Goal: Task Accomplishment & Management: Use online tool/utility

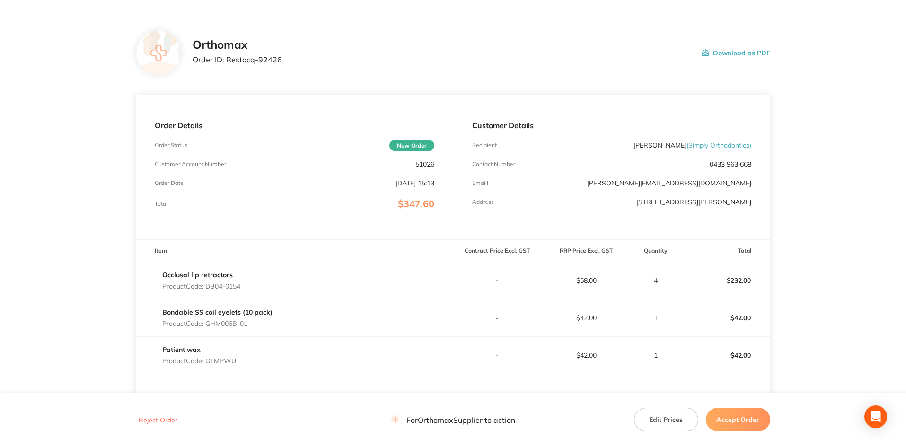
scroll to position [47, 0]
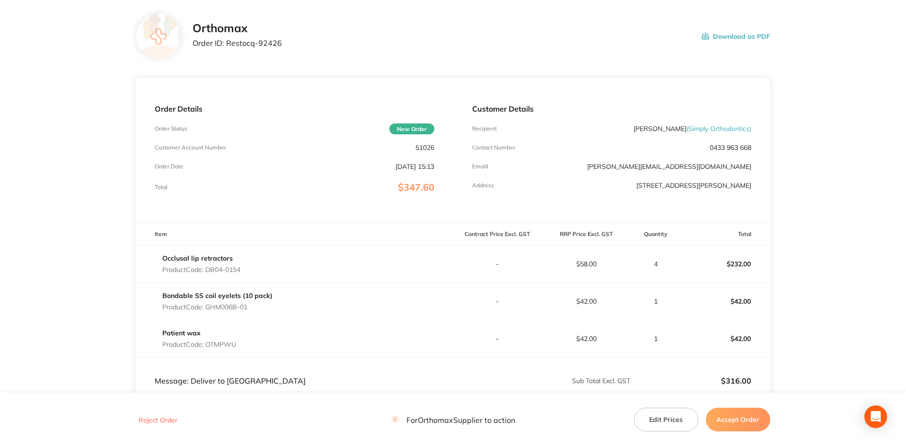
click at [751, 424] on button "Accept Order" at bounding box center [738, 420] width 64 height 24
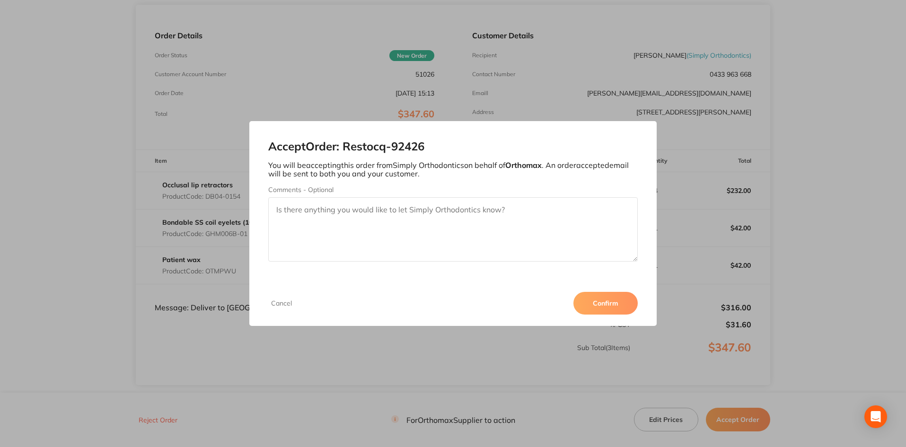
scroll to position [142, 0]
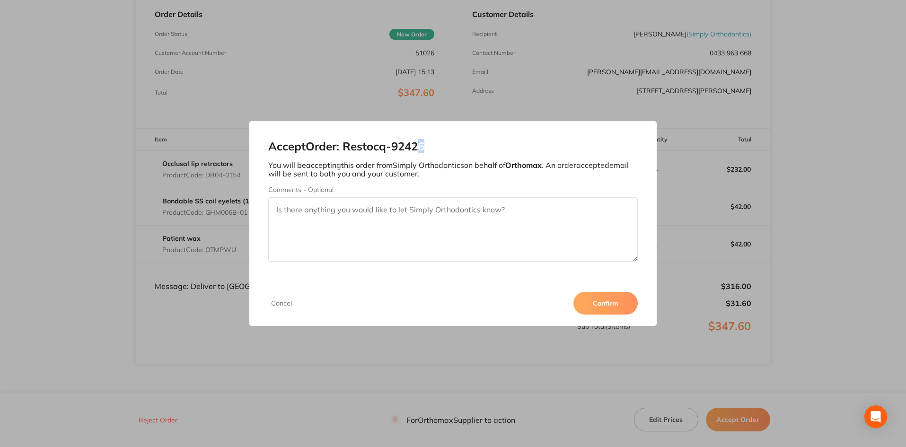
drag, startPoint x: 426, startPoint y: 135, endPoint x: 407, endPoint y: 165, distance: 35.2
click at [424, 148] on div "Accept Order: Restocq- 92426 You will be accepting this order from Simply Ortho…" at bounding box center [453, 200] width 408 height 159
click at [277, 303] on button "Cancel" at bounding box center [281, 303] width 26 height 9
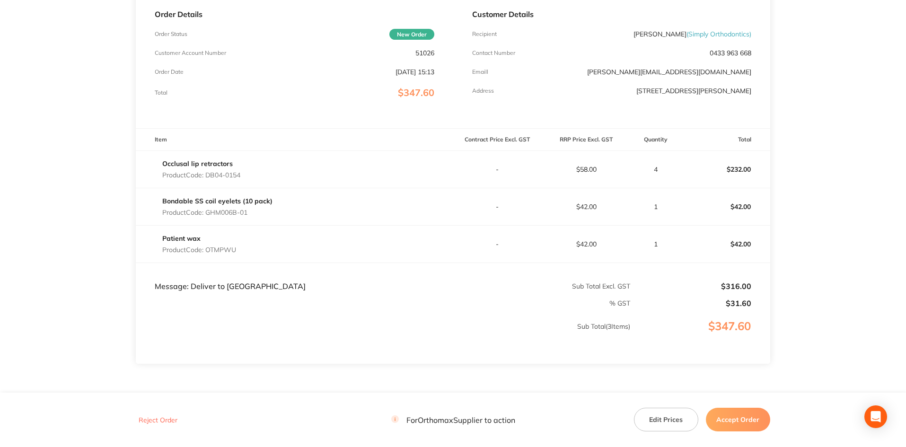
click at [749, 415] on button "Accept Order" at bounding box center [738, 420] width 64 height 24
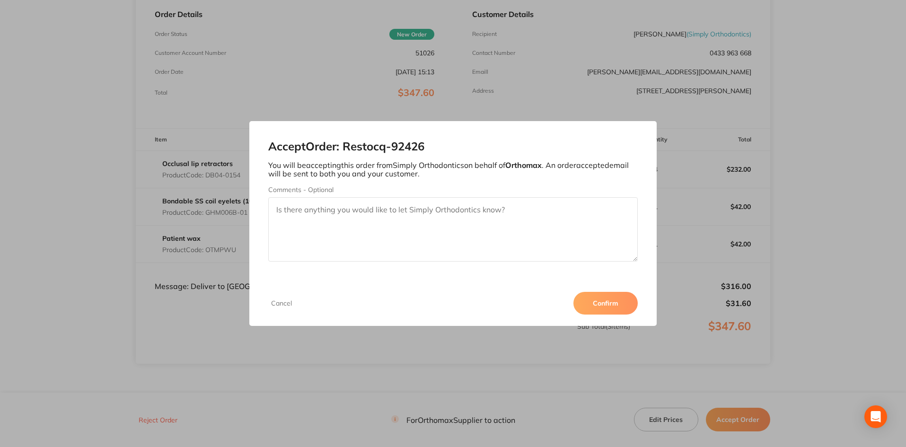
click at [624, 298] on button "Confirm" at bounding box center [606, 303] width 64 height 23
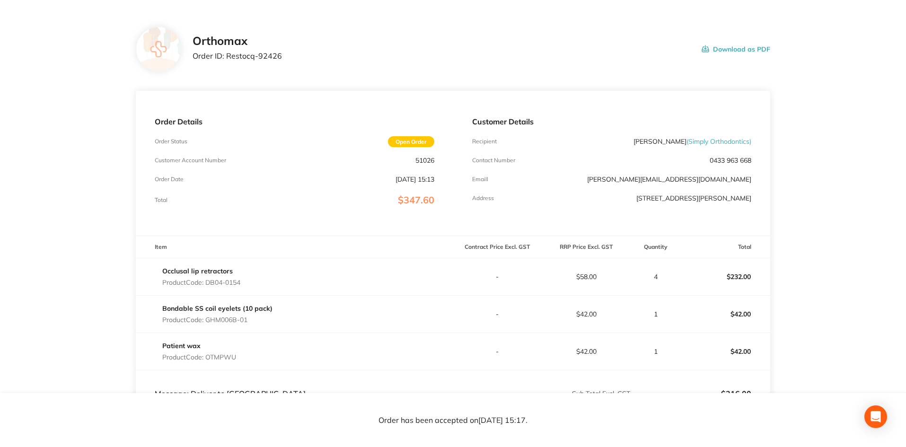
scroll to position [0, 0]
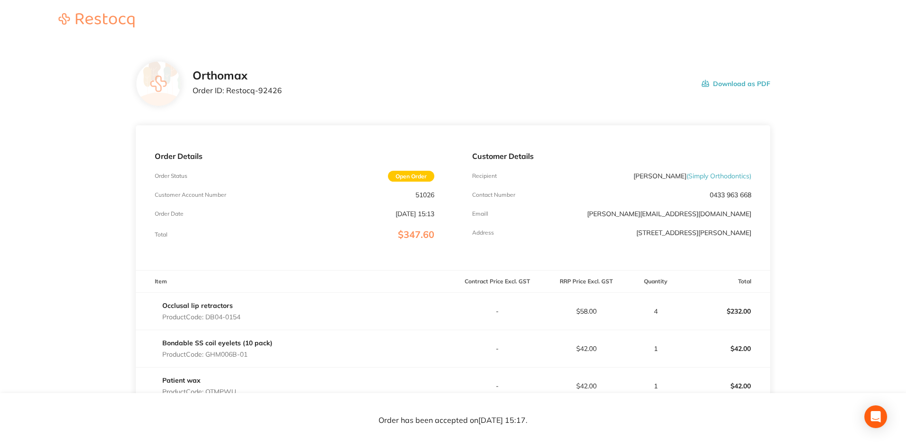
click at [744, 86] on button "Download as PDF" at bounding box center [736, 83] width 69 height 29
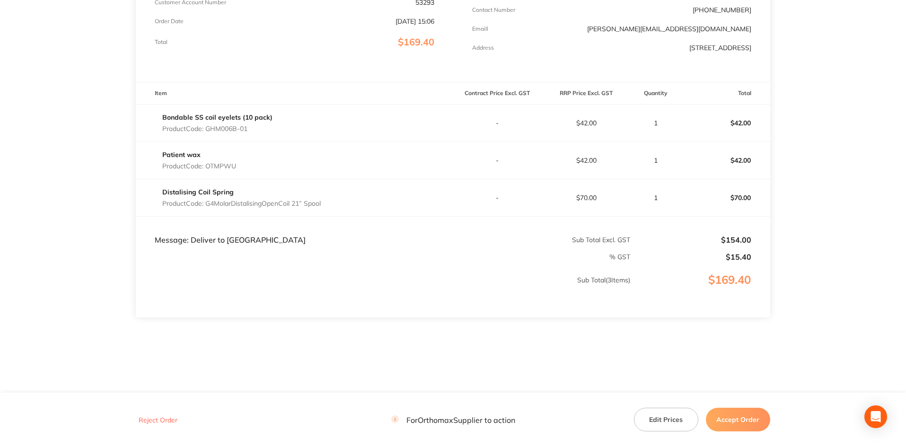
scroll to position [193, 0]
click at [734, 417] on button "Accept Order" at bounding box center [738, 420] width 64 height 24
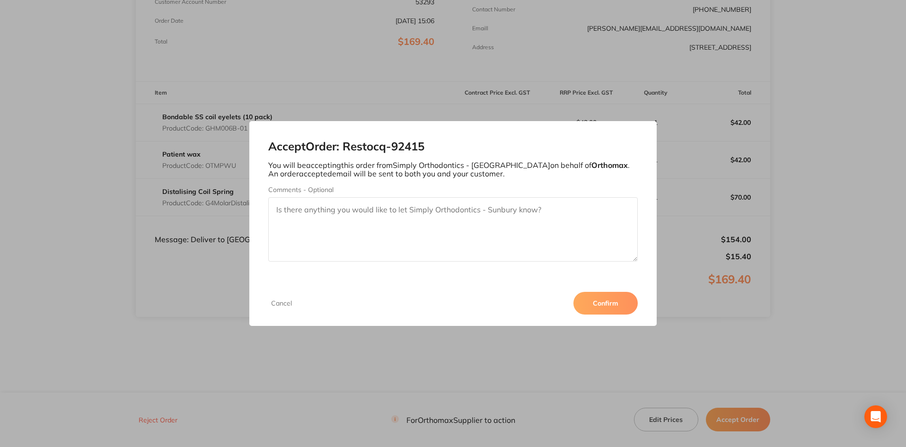
click at [603, 302] on button "Confirm" at bounding box center [606, 303] width 64 height 23
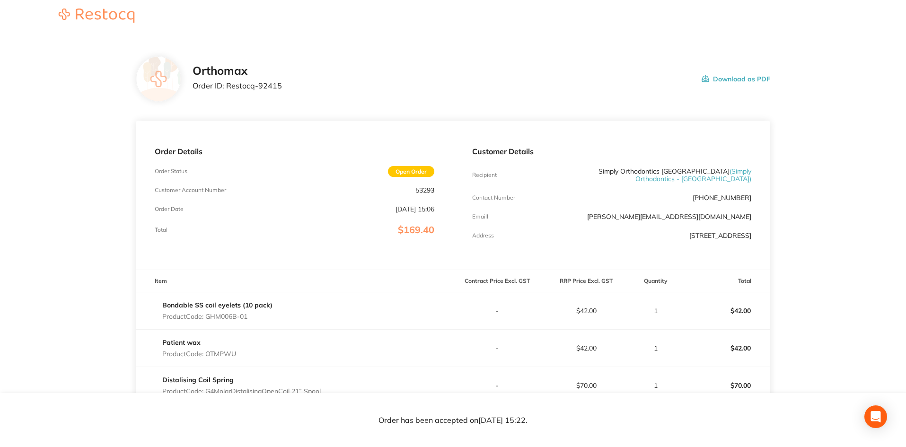
scroll to position [0, 0]
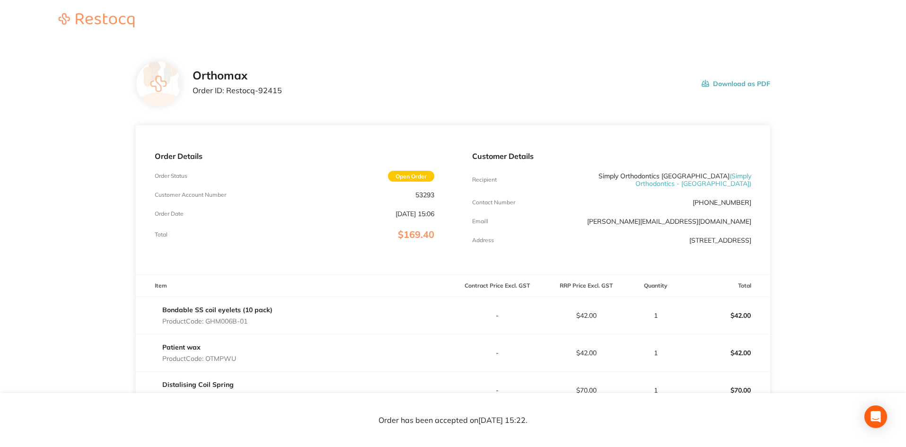
click at [733, 86] on button "Download as PDF" at bounding box center [736, 83] width 69 height 29
